Goal: Transaction & Acquisition: Purchase product/service

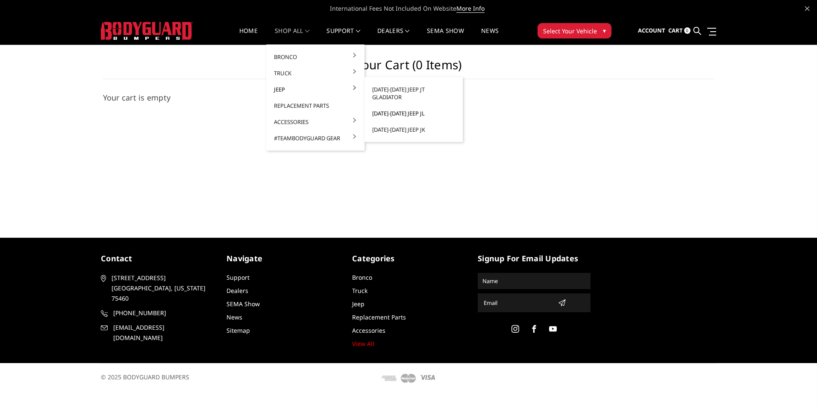
click at [399, 105] on link "[DATE]-[DATE] Jeep JL" at bounding box center [413, 113] width 91 height 16
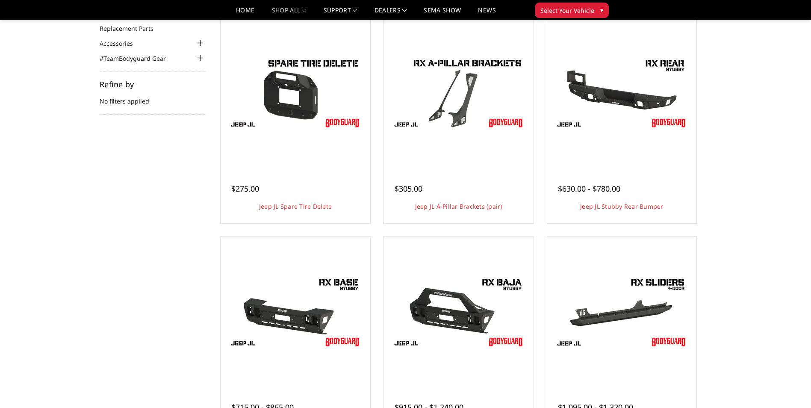
scroll to position [78, 0]
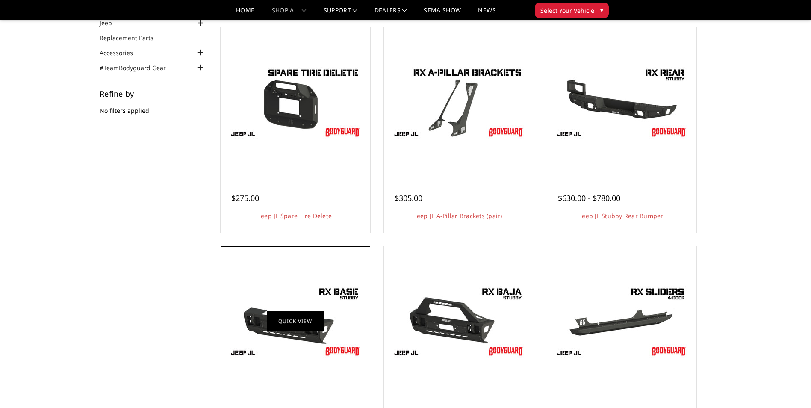
click at [280, 325] on link "Quick view" at bounding box center [295, 321] width 57 height 20
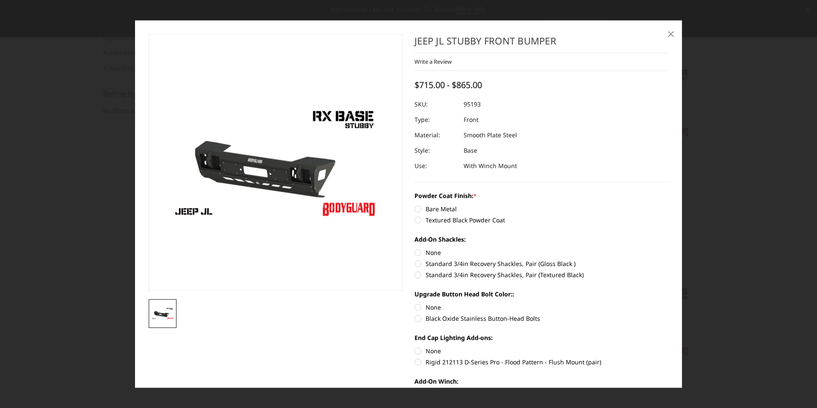
click at [672, 34] on span "×" at bounding box center [671, 33] width 8 height 18
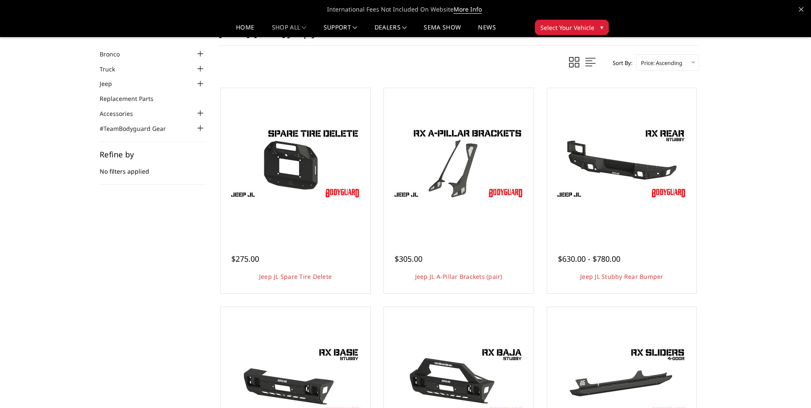
scroll to position [0, 0]
